Goal: Information Seeking & Learning: Learn about a topic

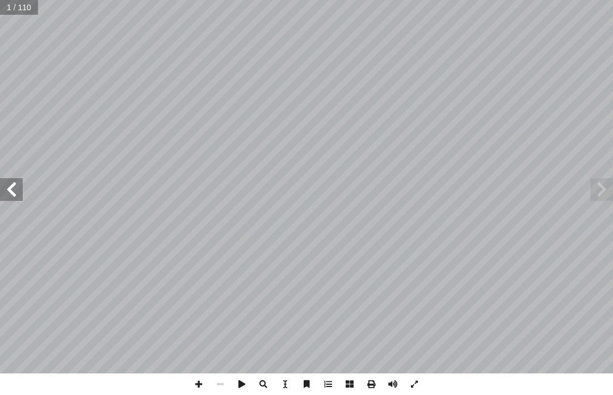
click at [606, 184] on span at bounding box center [601, 189] width 23 height 23
click at [596, 190] on span at bounding box center [601, 189] width 23 height 23
click at [605, 181] on span at bounding box center [601, 189] width 23 height 23
click at [602, 179] on span at bounding box center [601, 189] width 23 height 23
click at [20, 183] on span at bounding box center [11, 189] width 23 height 23
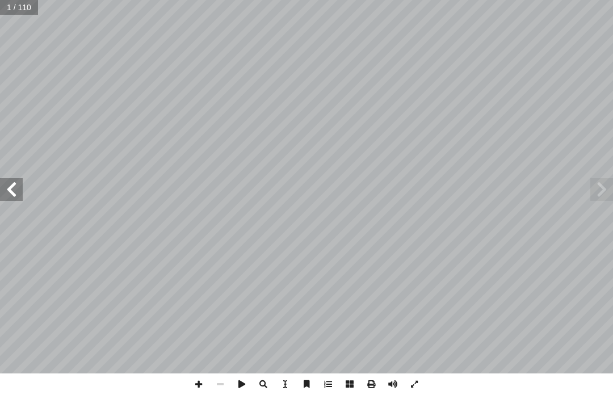
click at [3, 179] on span at bounding box center [11, 189] width 23 height 23
click at [4, 180] on span at bounding box center [11, 189] width 23 height 23
click at [7, 183] on span at bounding box center [11, 189] width 23 height 23
click at [7, 178] on span at bounding box center [11, 189] width 23 height 23
click at [13, 188] on span at bounding box center [11, 189] width 23 height 23
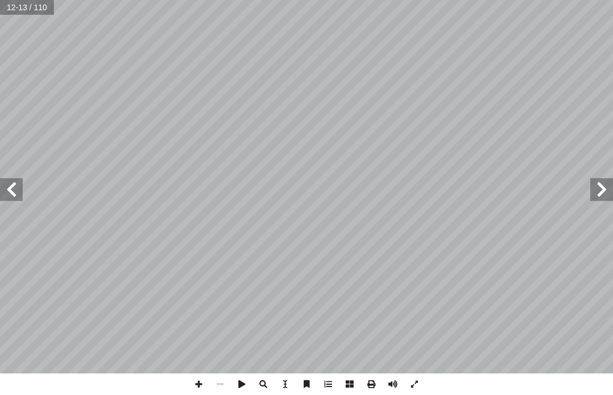
click at [16, 190] on span at bounding box center [11, 189] width 23 height 23
click at [21, 195] on span at bounding box center [11, 189] width 23 height 23
click at [14, 195] on span at bounding box center [11, 189] width 23 height 23
click at [21, 192] on span at bounding box center [11, 189] width 23 height 23
click at [8, 178] on span at bounding box center [11, 189] width 23 height 23
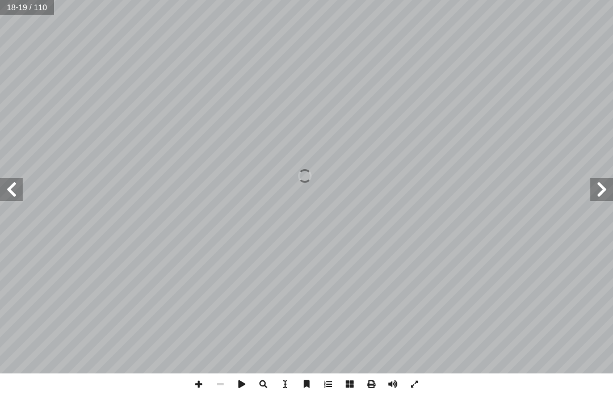
click at [9, 181] on span at bounding box center [11, 189] width 23 height 23
click at [7, 181] on span at bounding box center [11, 189] width 23 height 23
click at [600, 188] on span at bounding box center [601, 189] width 23 height 23
click at [9, 186] on span at bounding box center [11, 189] width 23 height 23
click at [20, 190] on span at bounding box center [11, 189] width 23 height 23
